Goal: Transaction & Acquisition: Book appointment/travel/reservation

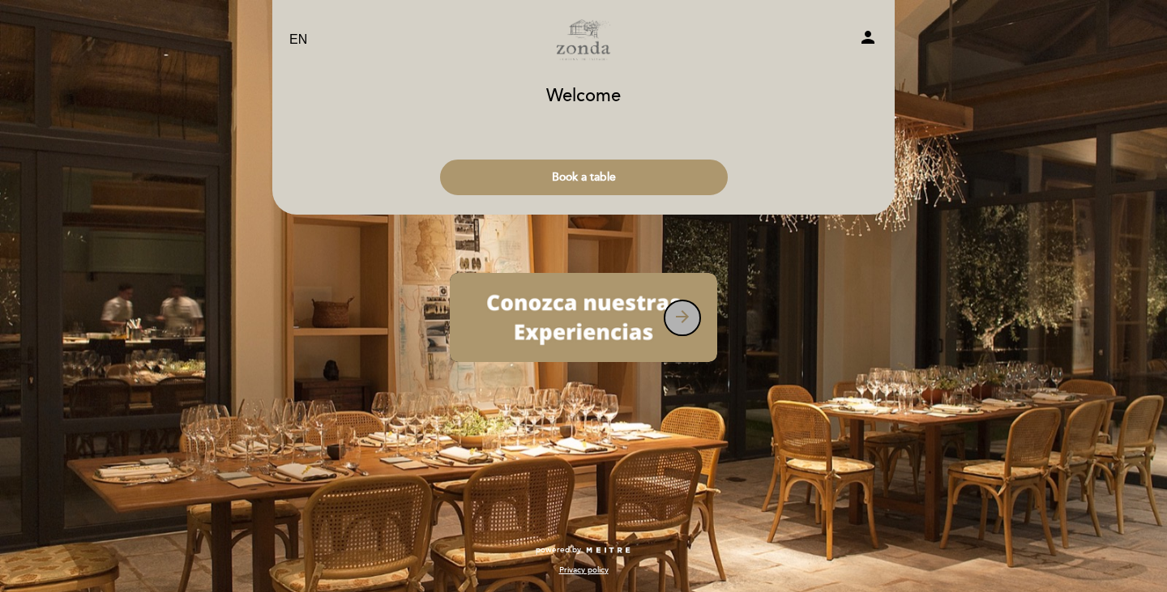
click at [685, 328] on button "arrow_forward" at bounding box center [682, 318] width 37 height 36
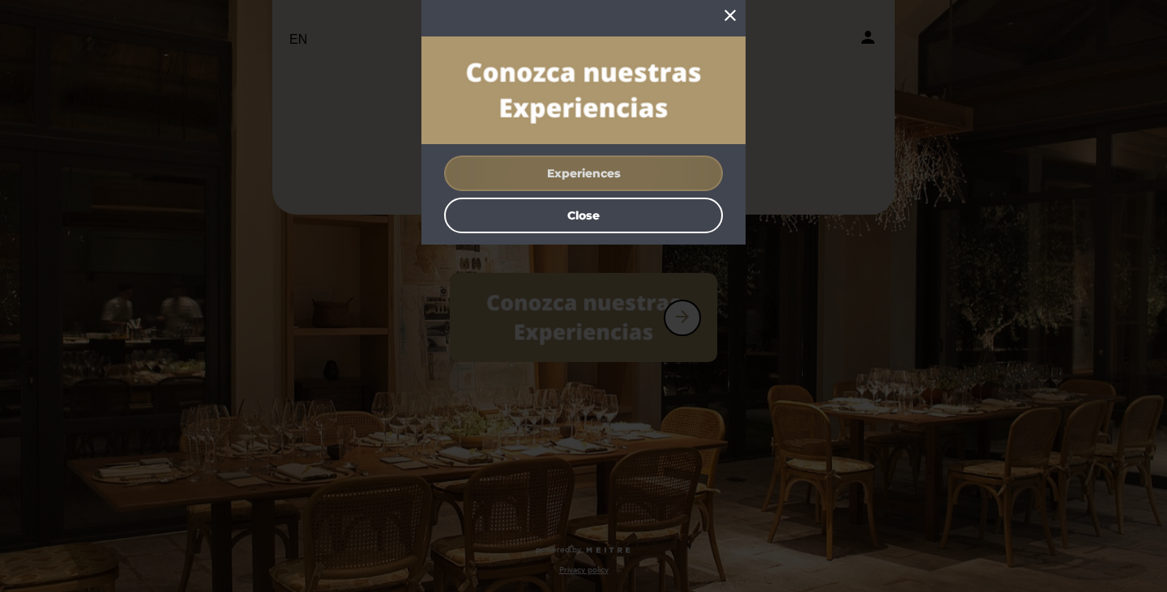
click at [590, 176] on button "Experiences" at bounding box center [583, 174] width 279 height 36
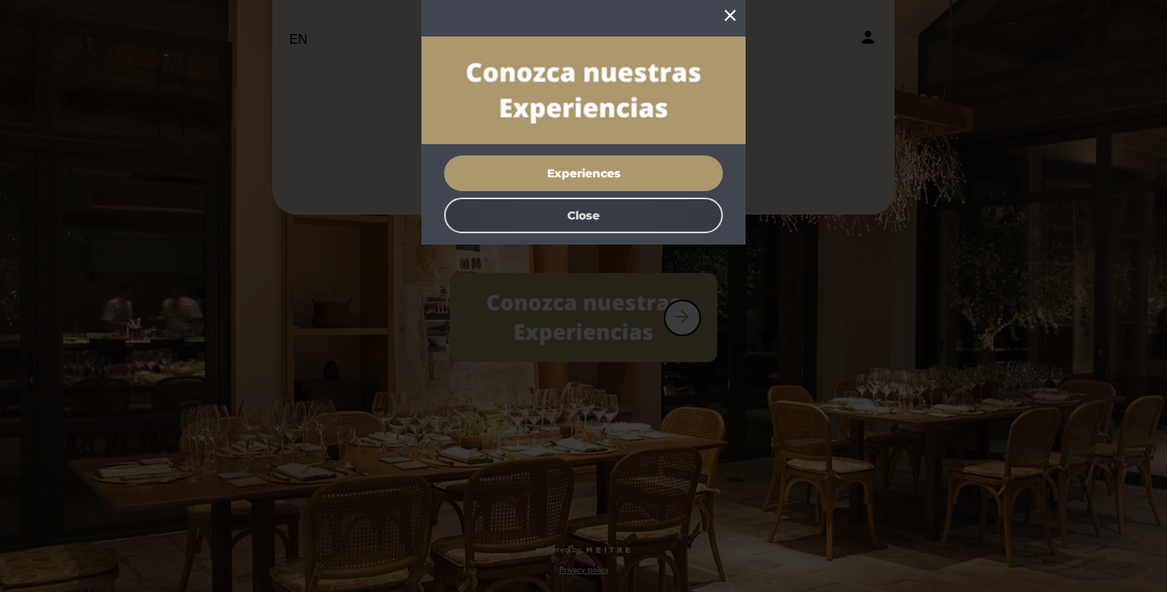
click at [585, 205] on button "Close" at bounding box center [583, 216] width 279 height 36
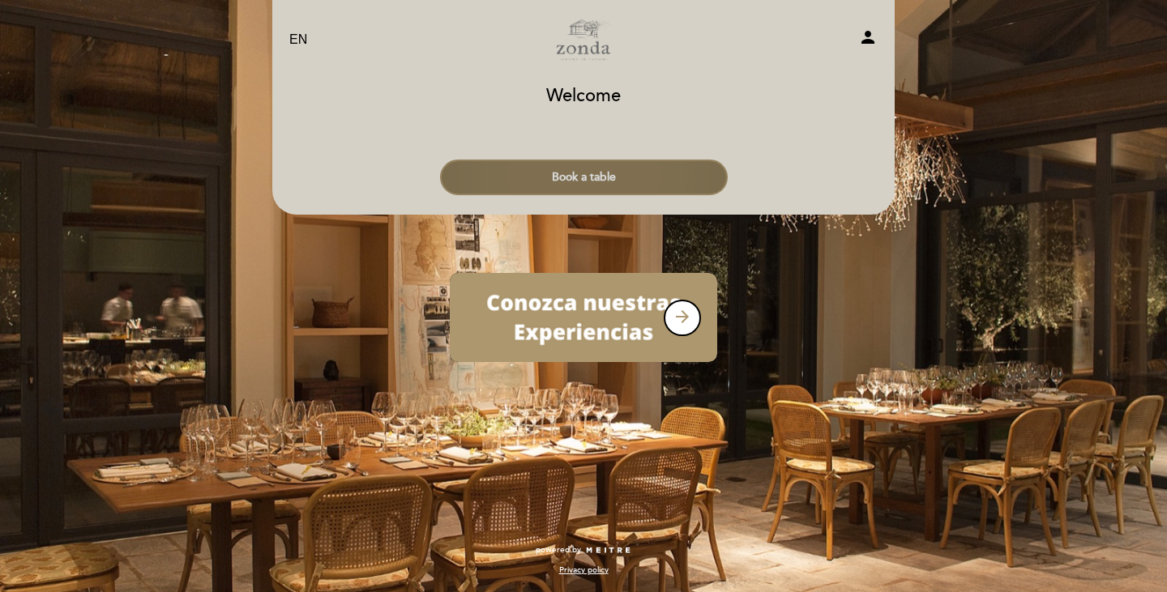
click at [585, 176] on button "Book a table" at bounding box center [584, 178] width 288 height 36
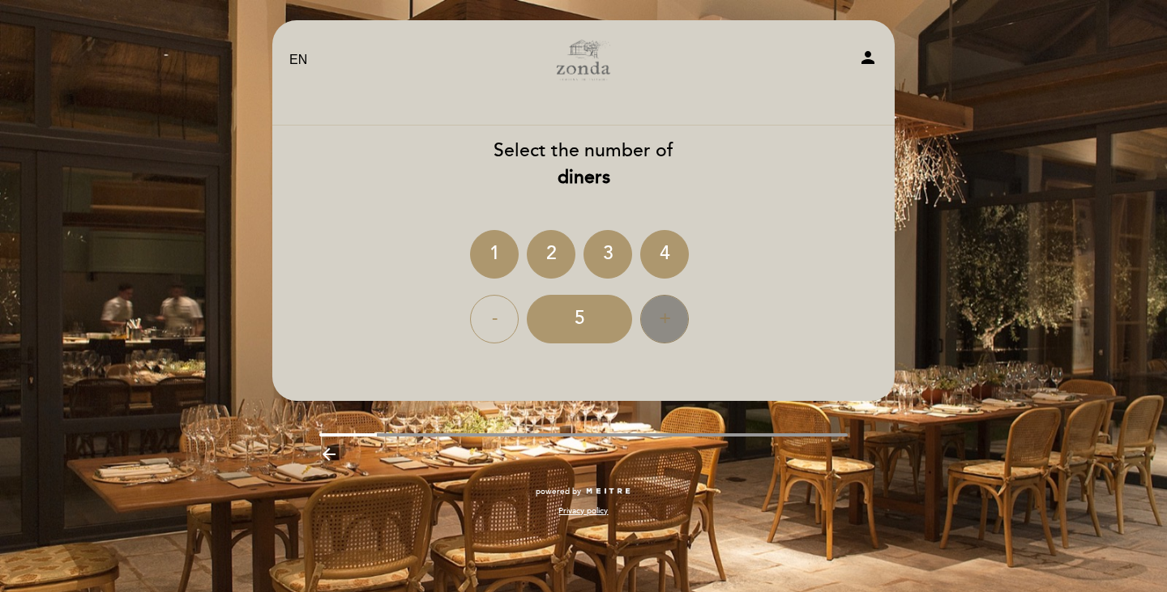
click at [674, 327] on div "+" at bounding box center [664, 319] width 49 height 49
click at [577, 334] on div "6" at bounding box center [579, 319] width 105 height 49
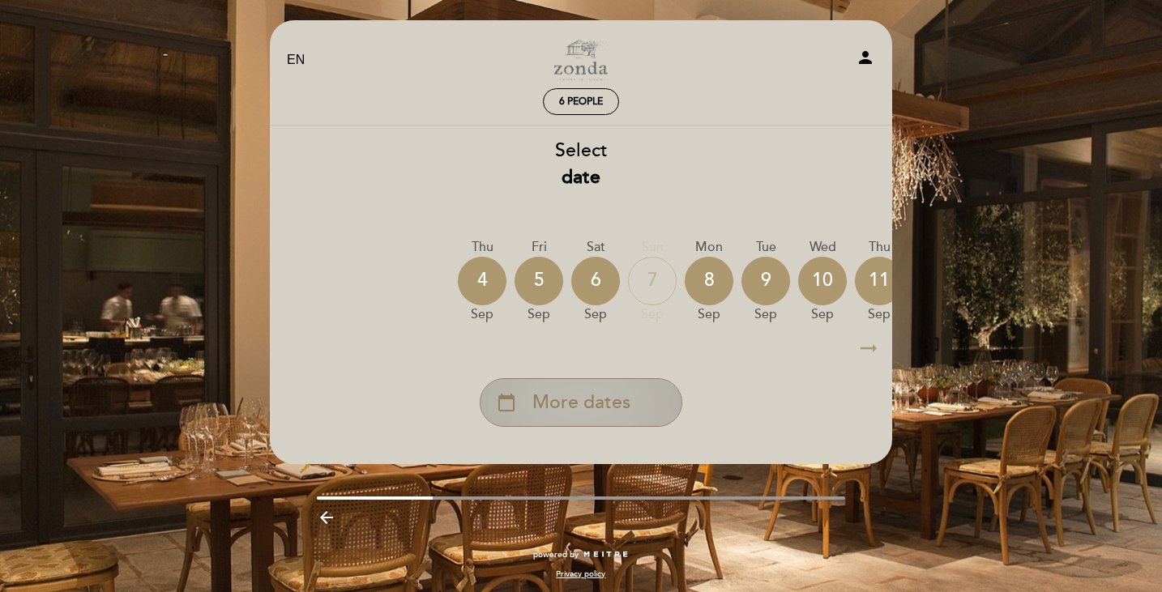
click at [600, 401] on span "More dates" at bounding box center [581, 403] width 98 height 27
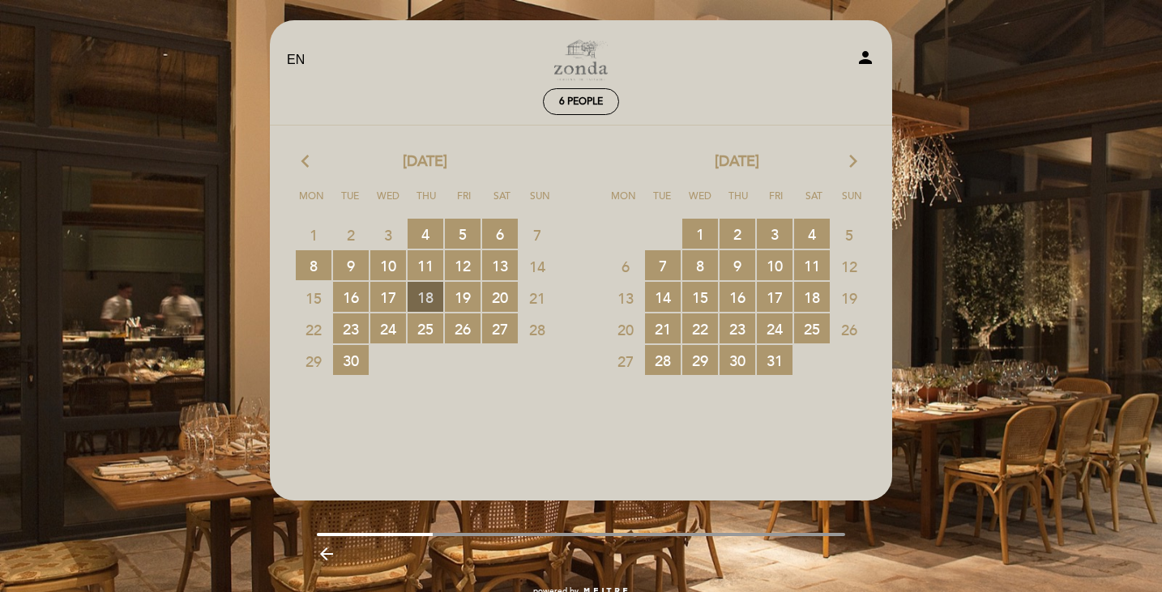
click at [432, 305] on span "18 RESERVATIONS AVAILABLE" at bounding box center [426, 297] width 36 height 30
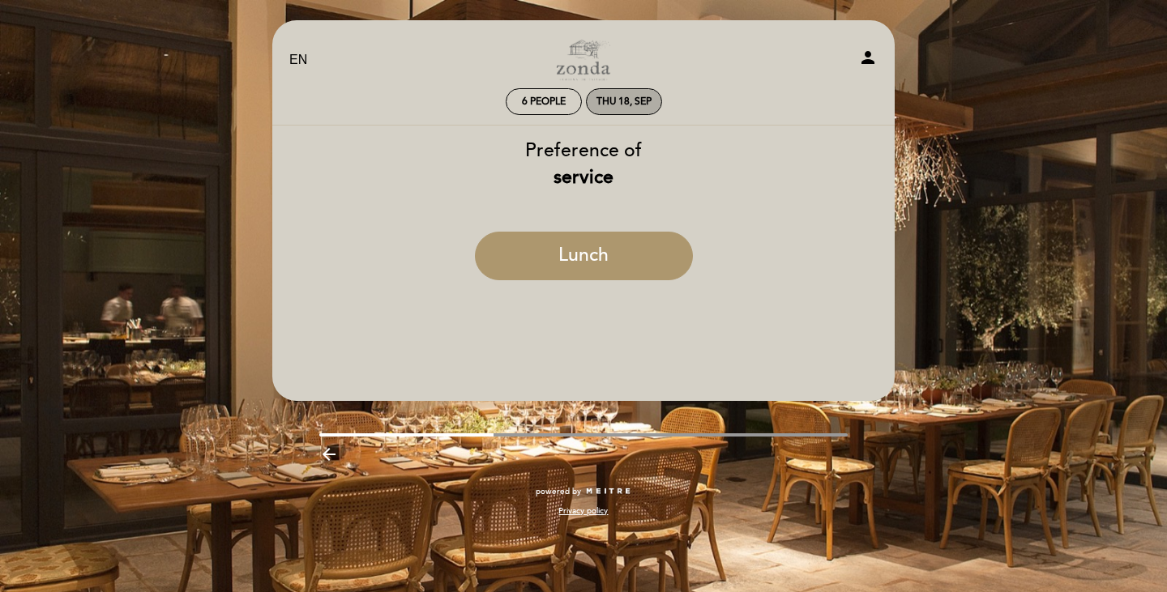
click at [617, 94] on div "Thu 18, Sep" at bounding box center [624, 101] width 76 height 27
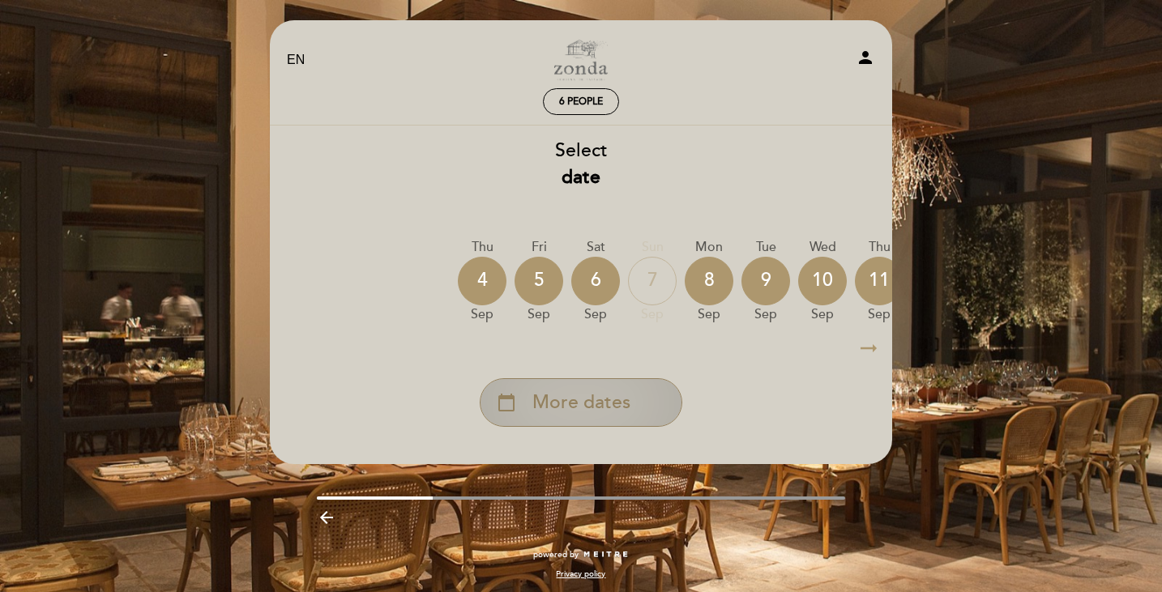
click at [591, 410] on span "More dates" at bounding box center [581, 403] width 98 height 27
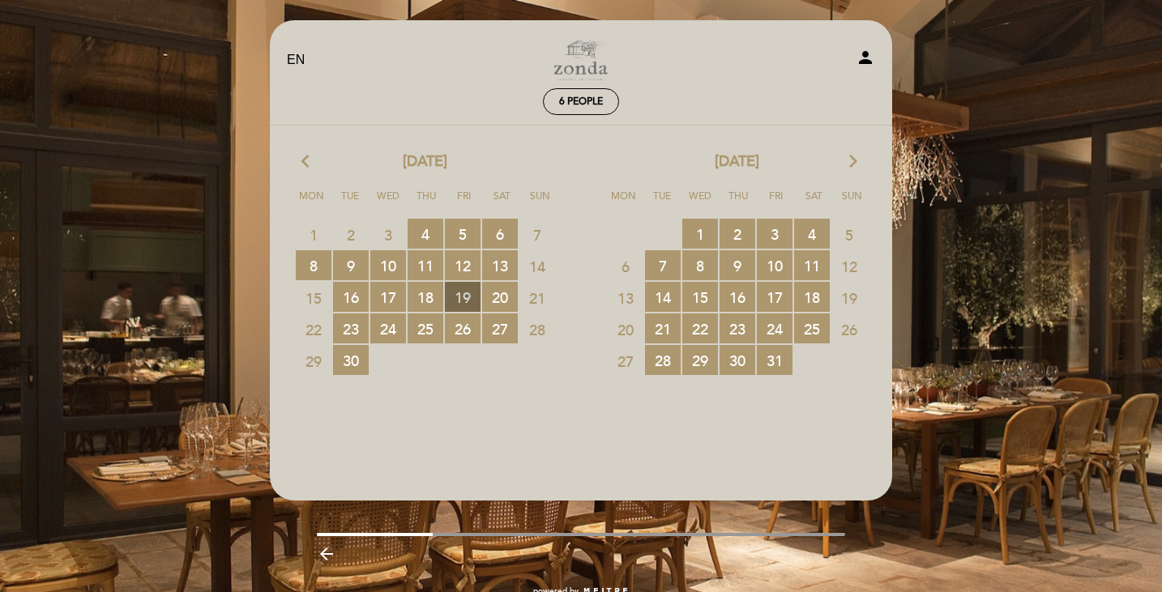
click at [459, 294] on span "19 RESERVATIONS AVAILABLE" at bounding box center [463, 297] width 36 height 30
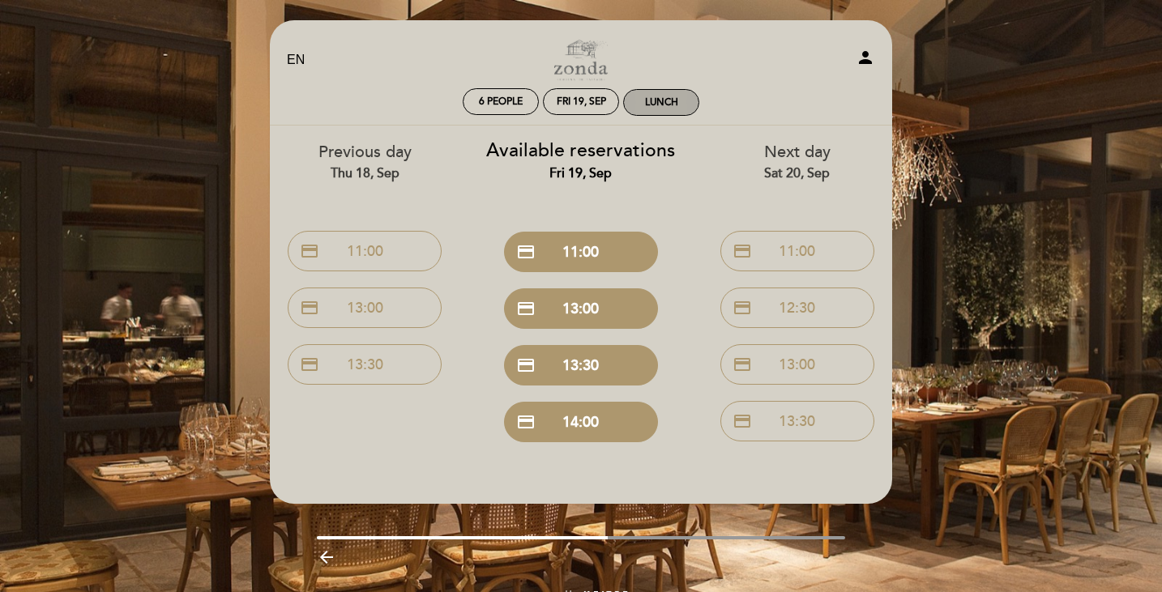
click at [682, 109] on div "Lunch" at bounding box center [661, 102] width 75 height 25
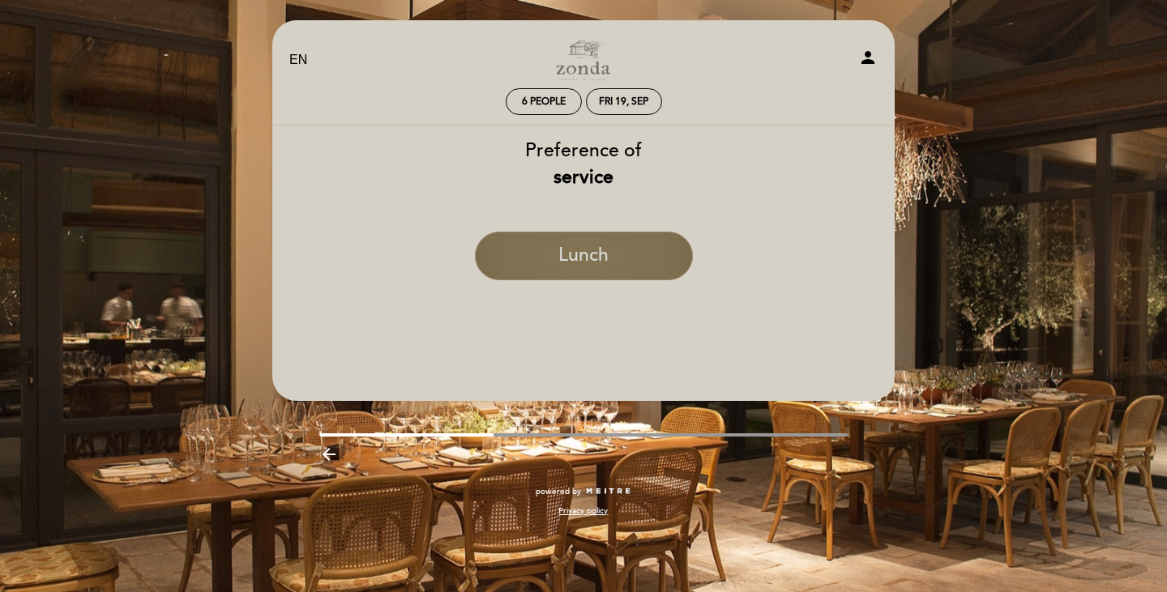
click at [567, 265] on button "Lunch" at bounding box center [584, 256] width 218 height 49
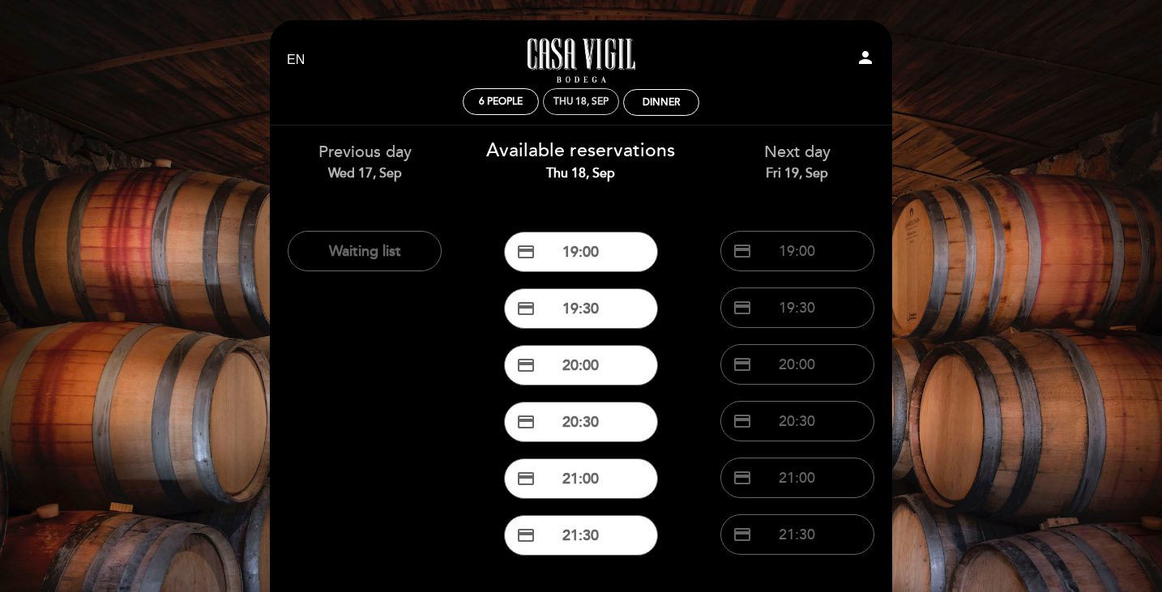
click at [568, 97] on div "Thu 18, Sep" at bounding box center [580, 102] width 55 height 12
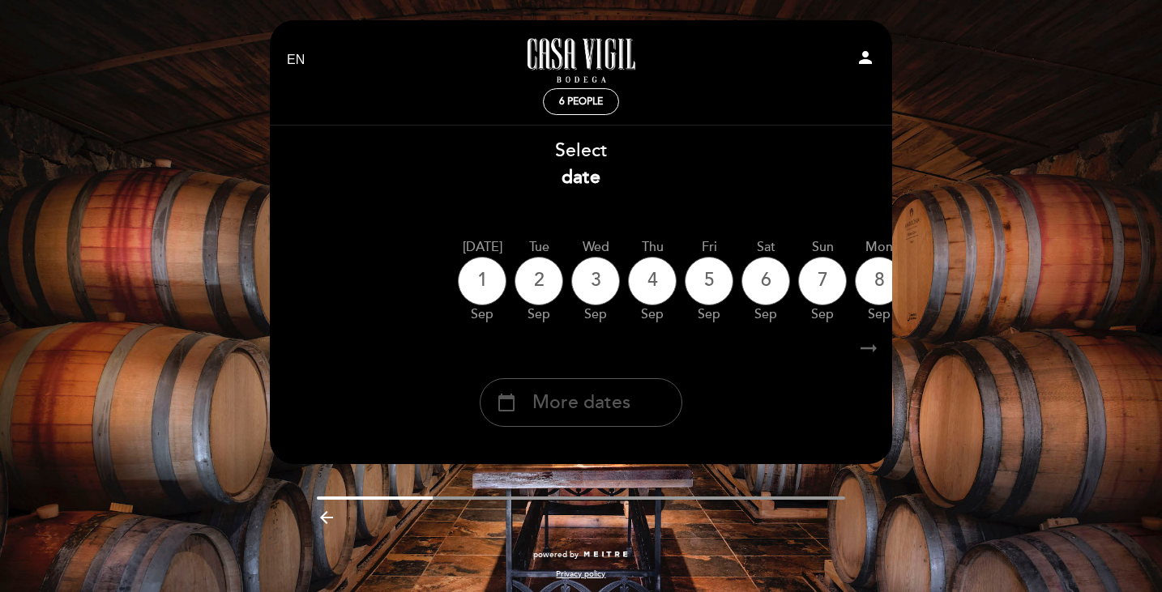
click at [594, 405] on span "More dates" at bounding box center [581, 403] width 98 height 27
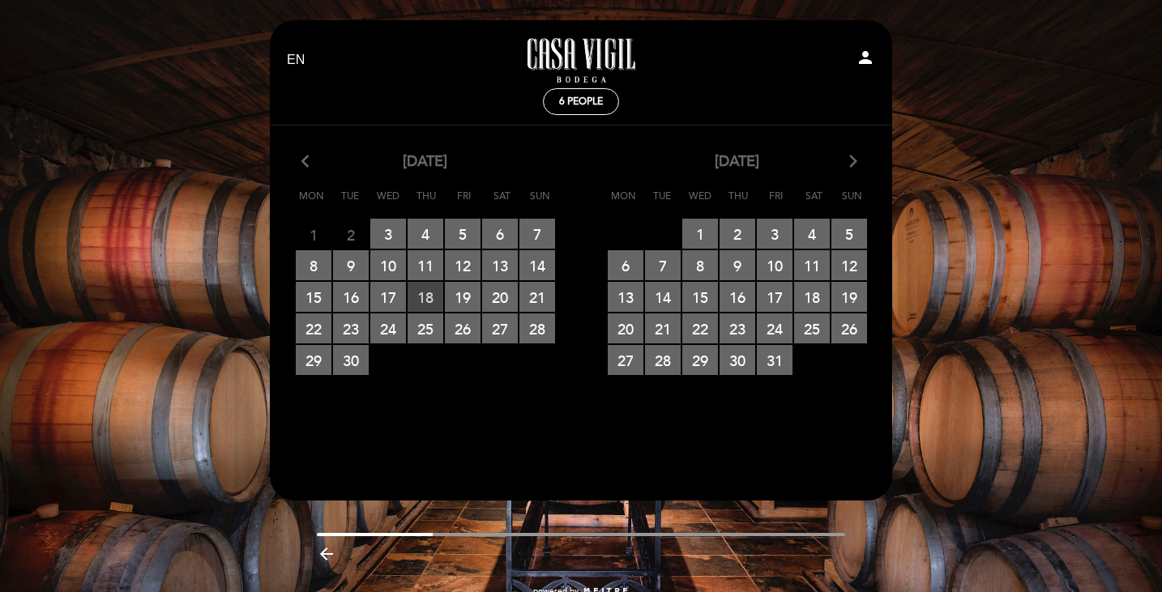
click at [430, 300] on span "18 RESERVATIONS AVAILABLE" at bounding box center [426, 297] width 36 height 30
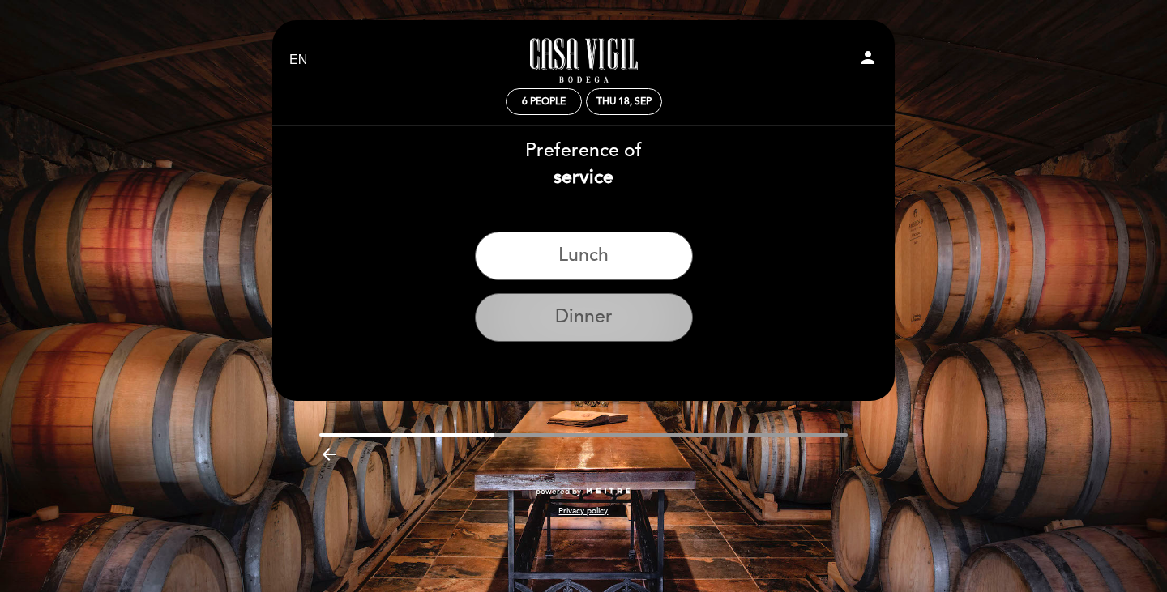
click at [598, 320] on button "Dinner" at bounding box center [584, 317] width 218 height 49
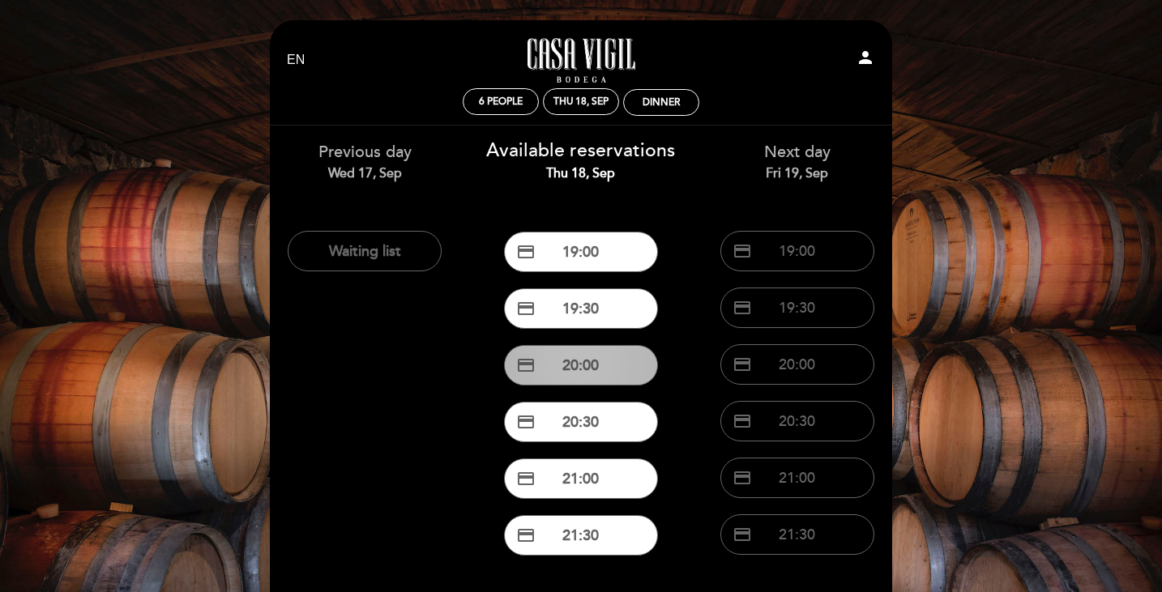
click at [593, 370] on button "credit_card 20:00" at bounding box center [581, 365] width 154 height 41
